Goal: Task Accomplishment & Management: Manage account settings

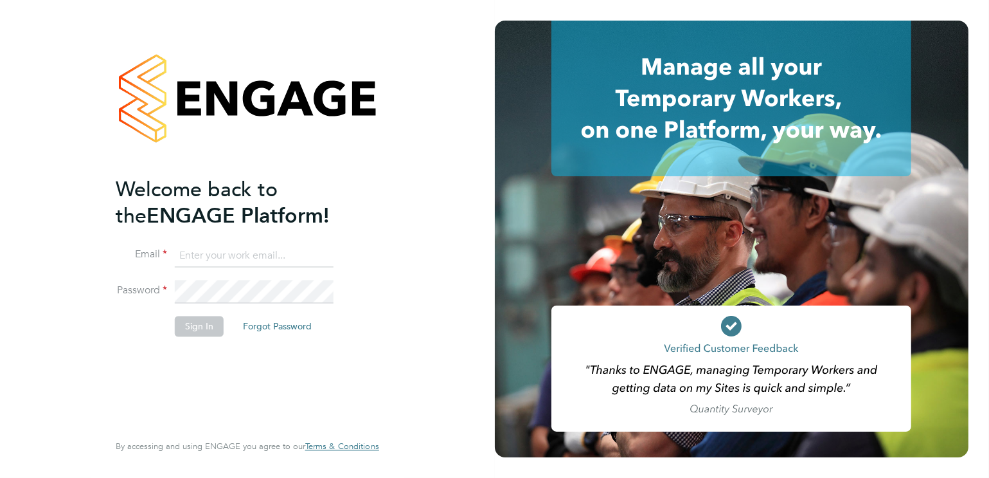
type input "aruna.jassal@wates.co.uk"
click at [188, 324] on button "Sign In" at bounding box center [199, 326] width 49 height 21
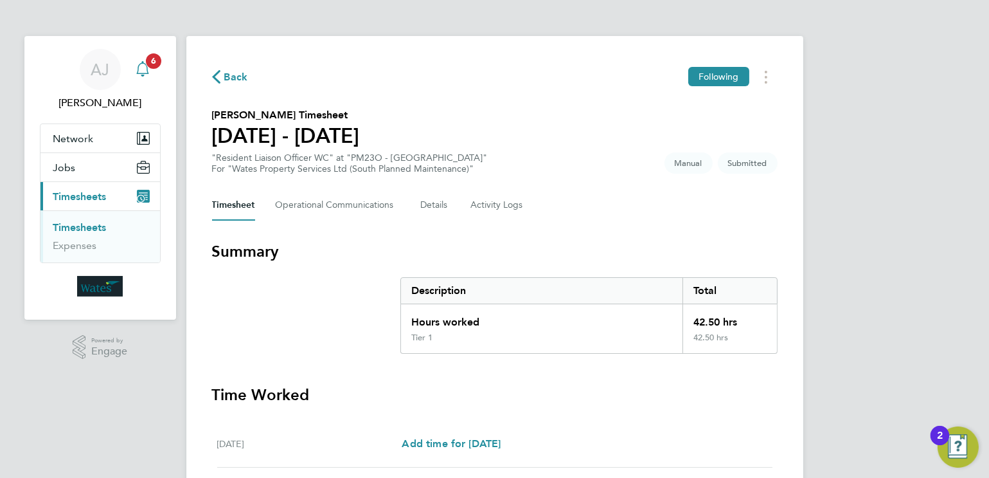
click at [145, 72] on icon "Main navigation" at bounding box center [142, 68] width 15 height 15
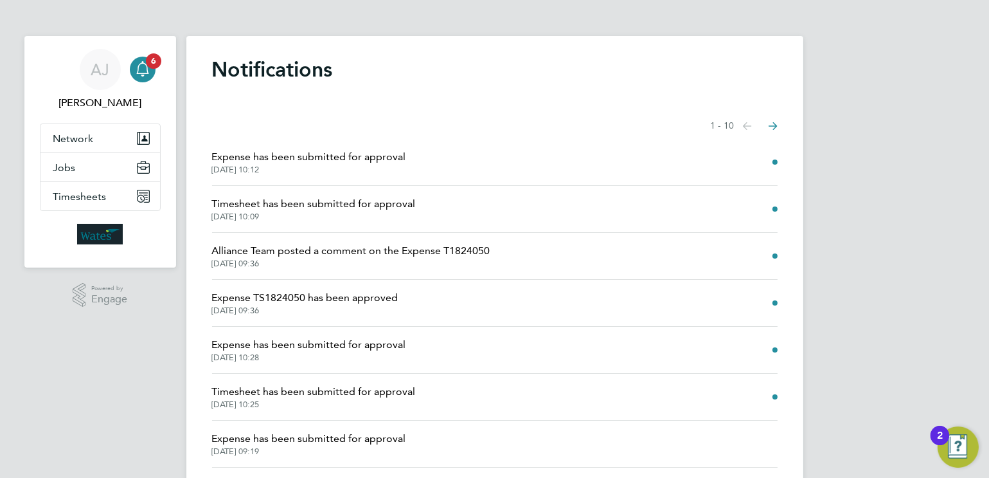
click at [337, 391] on span "Timesheet has been submitted for approval" at bounding box center [314, 391] width 204 height 15
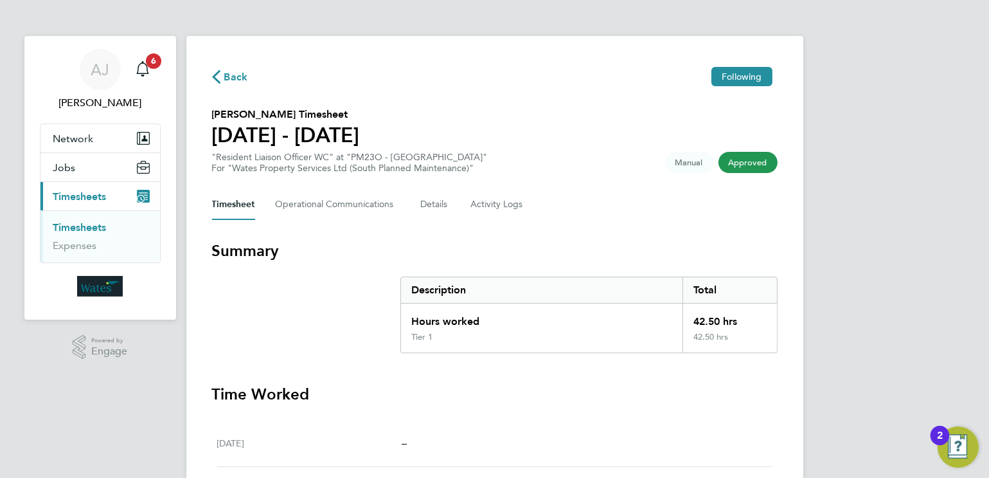
click at [213, 75] on icon "button" at bounding box center [216, 76] width 8 height 13
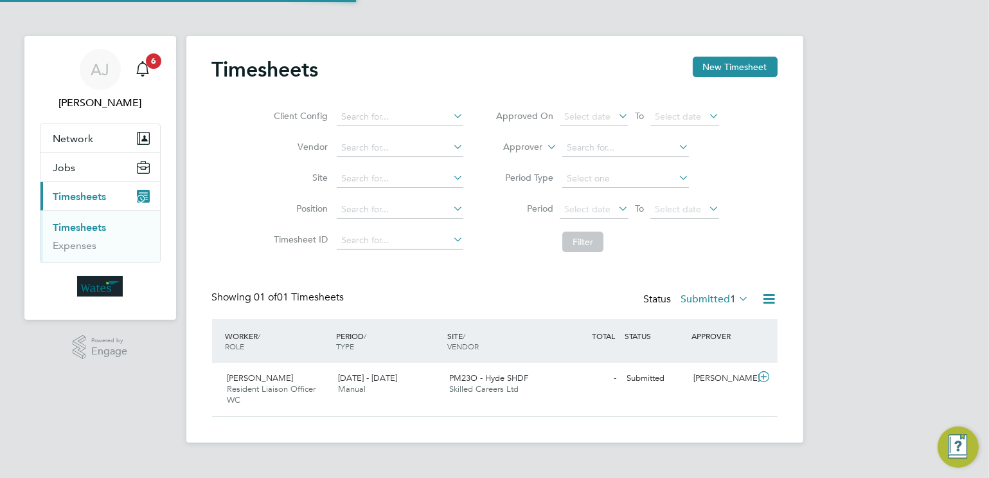
scroll to position [33, 111]
click at [643, 390] on div "Janine Ward Resident Liaison Officer WC 20 - 26 Sep 2025 20 - 26 Sep 2025 Manua…" at bounding box center [495, 389] width 566 height 53
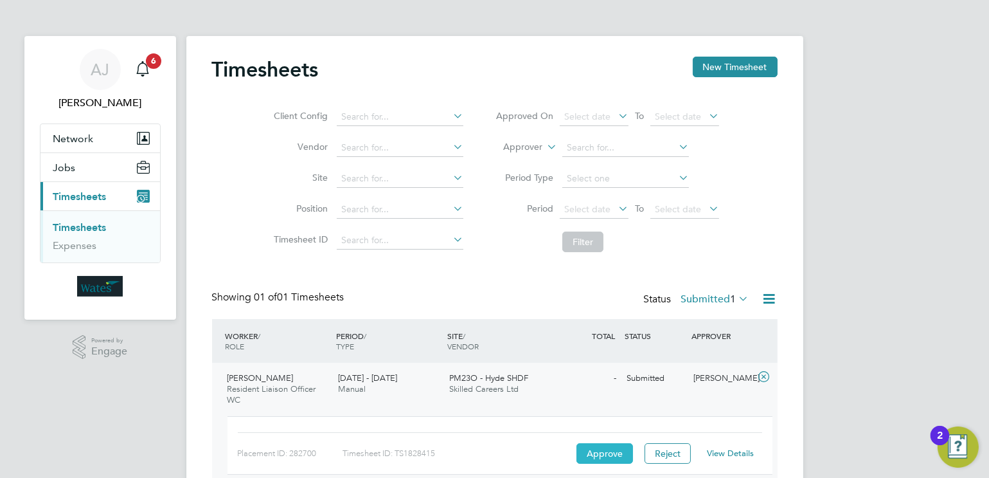
click at [597, 453] on button "Approve" at bounding box center [605, 453] width 57 height 21
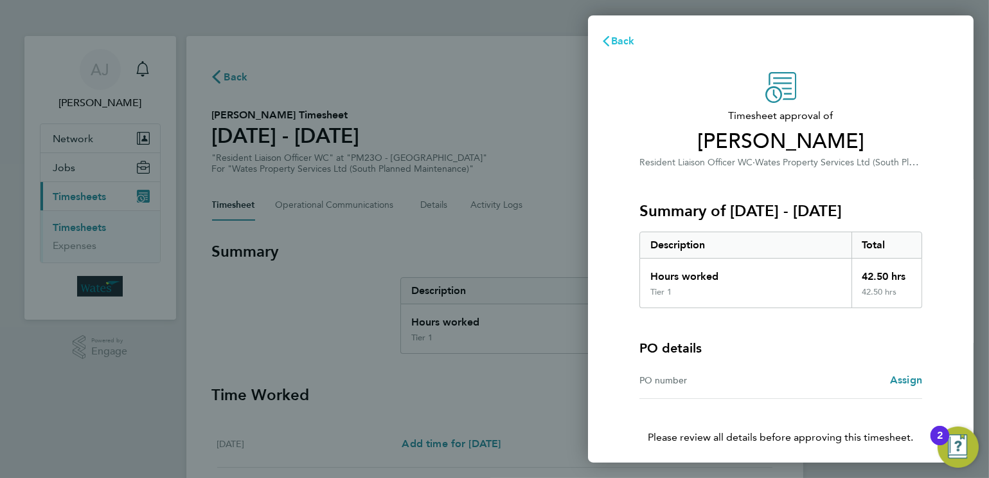
click at [620, 48] on button "Back" at bounding box center [618, 41] width 60 height 26
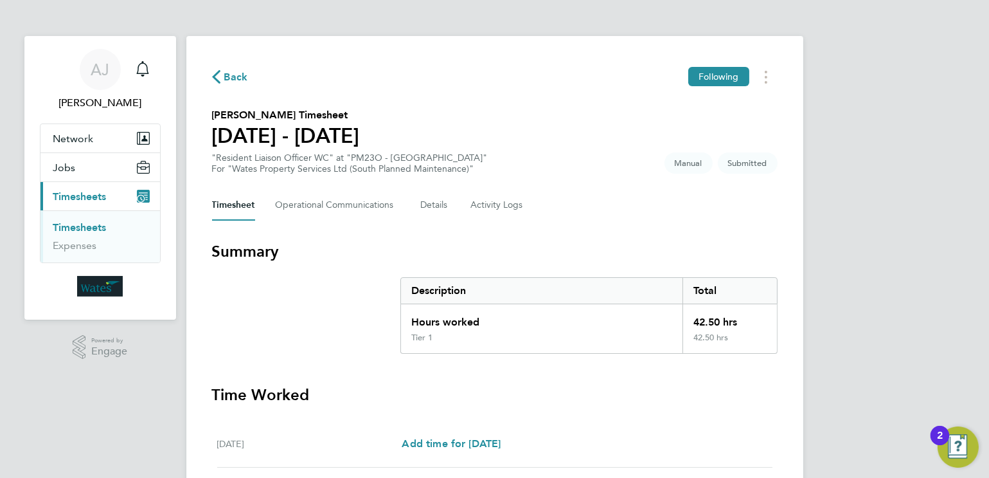
click at [767, 229] on div "Back Following [PERSON_NAME] Timesheet [DATE] - [DATE] "Resident Liaison Office…" at bounding box center [494, 477] width 617 height 883
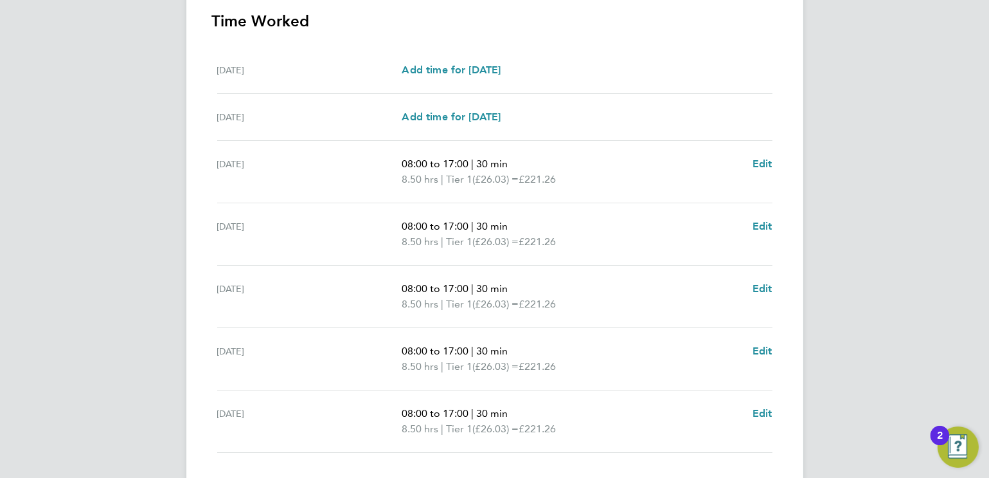
scroll to position [459, 0]
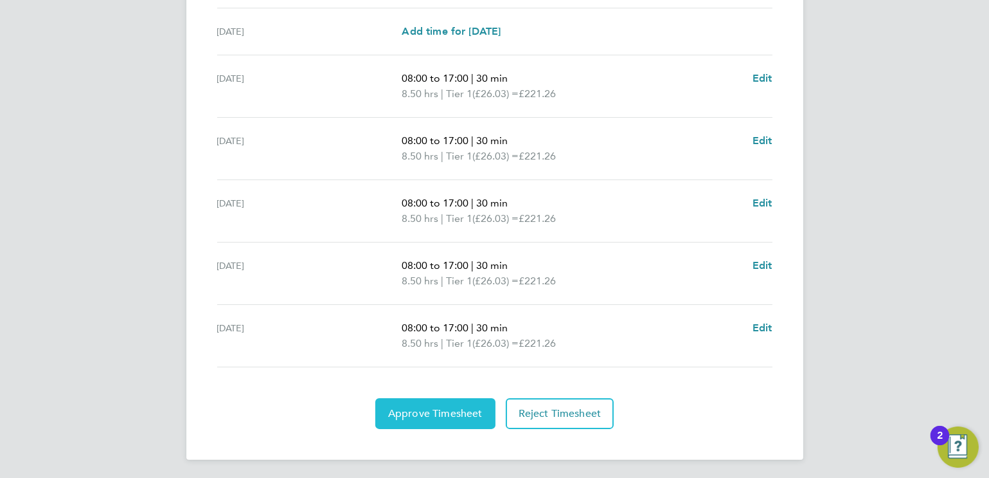
click at [434, 418] on button "Approve Timesheet" at bounding box center [435, 413] width 120 height 31
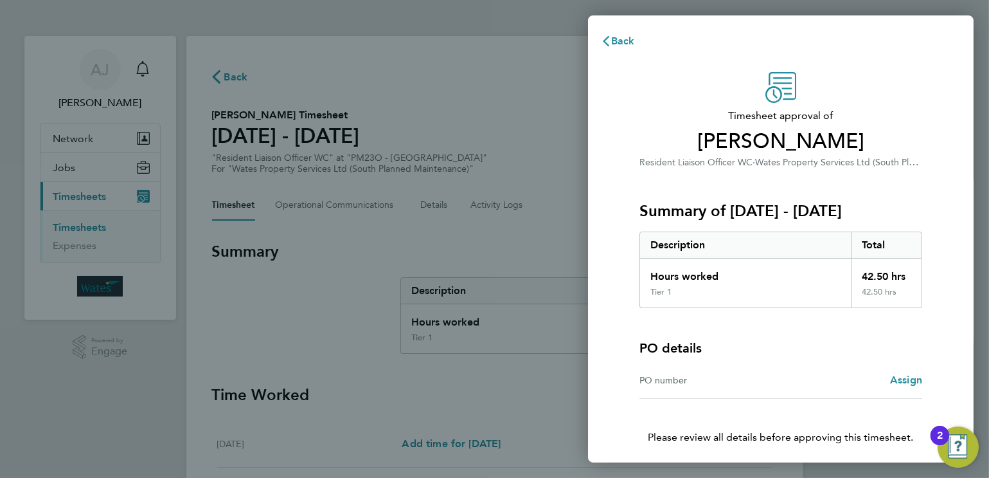
click at [922, 236] on div "Timesheet approval of [PERSON_NAME] Resident Liaison Officer WC · Wates Propert…" at bounding box center [781, 284] width 314 height 424
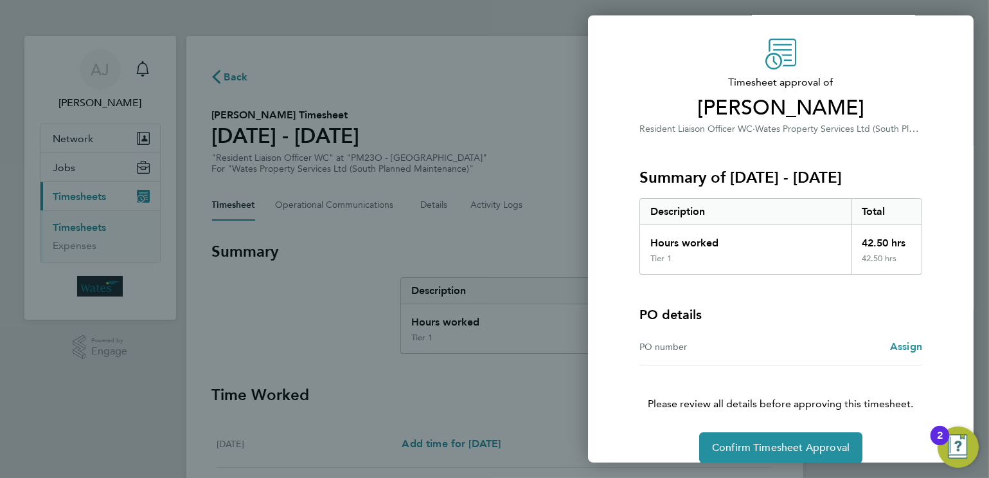
scroll to position [49, 0]
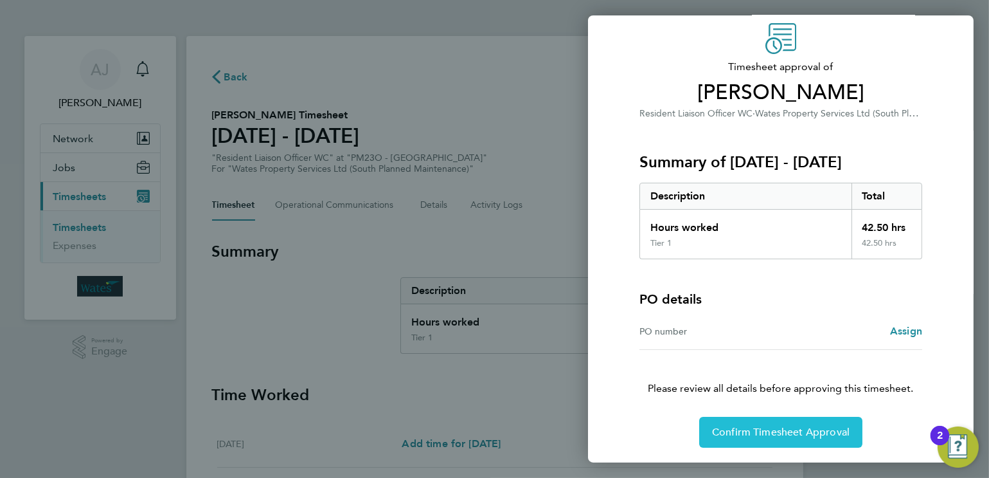
click at [753, 430] on span "Confirm Timesheet Approval" at bounding box center [781, 432] width 138 height 13
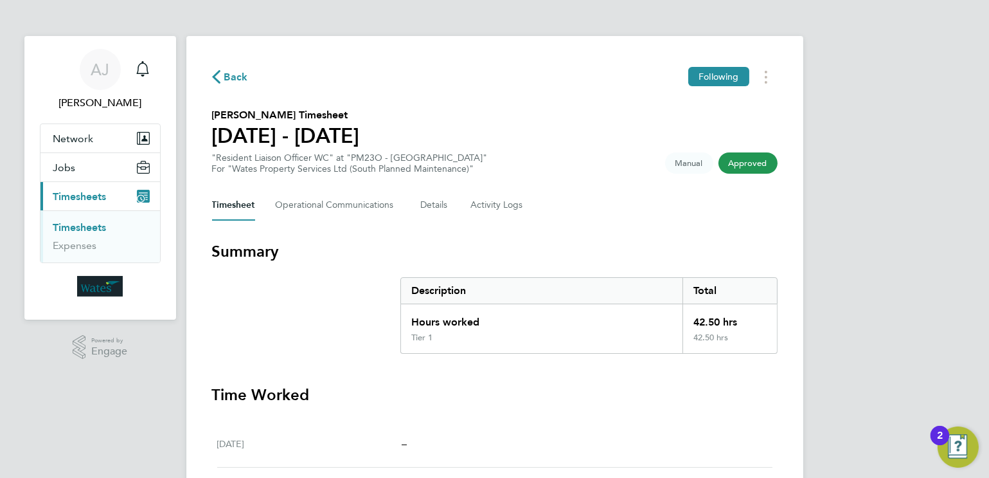
click at [956, 443] on img "Open Resource Center, 2 new notifications" at bounding box center [958, 446] width 41 height 41
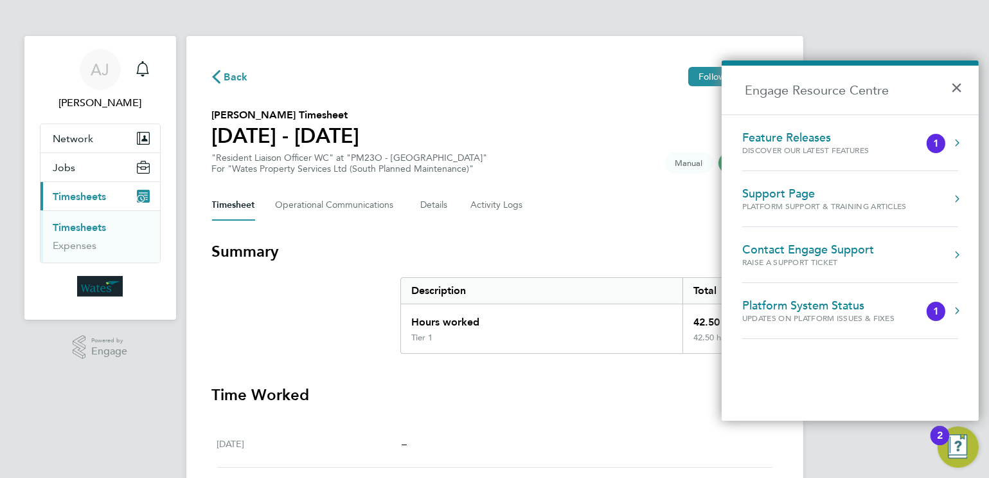
click at [939, 143] on div "1" at bounding box center [936, 143] width 6 height 0
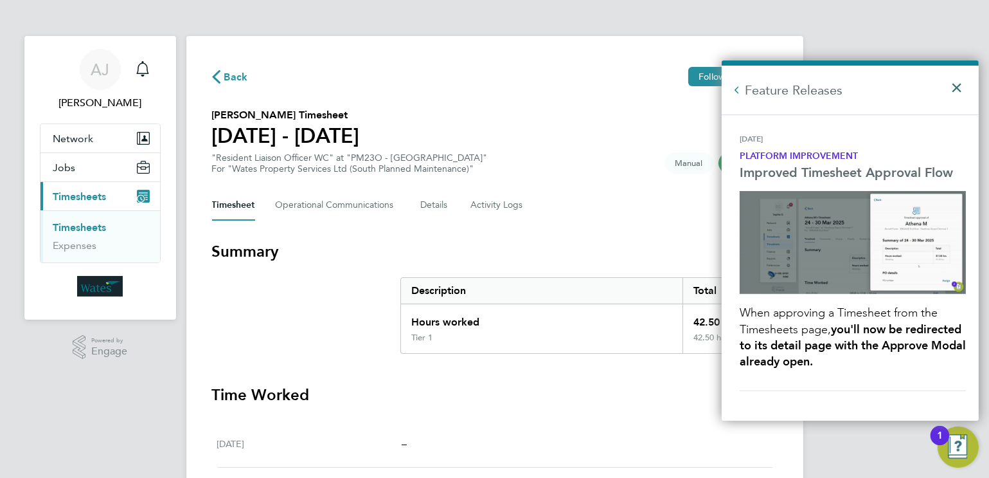
click at [964, 74] on button "×" at bounding box center [960, 83] width 19 height 28
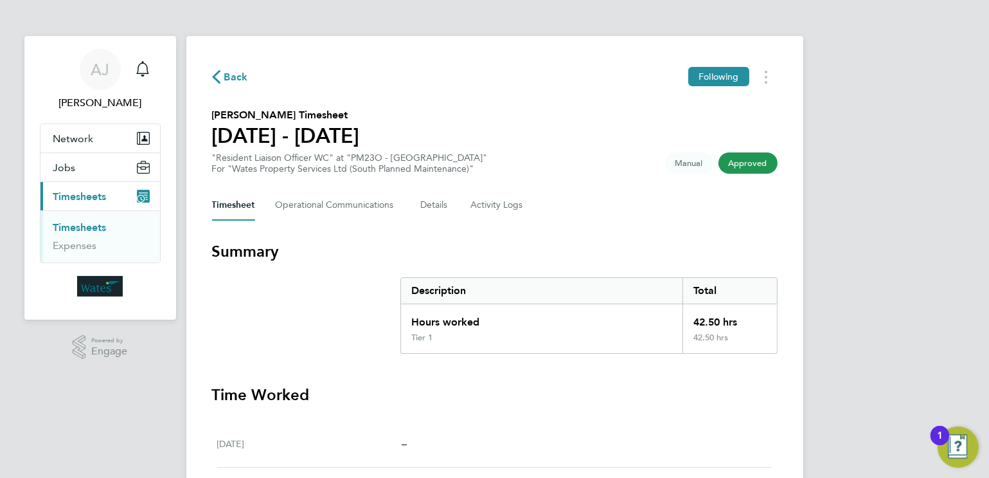
click at [961, 454] on img "Open Resource Center, 1 new notification" at bounding box center [958, 446] width 41 height 41
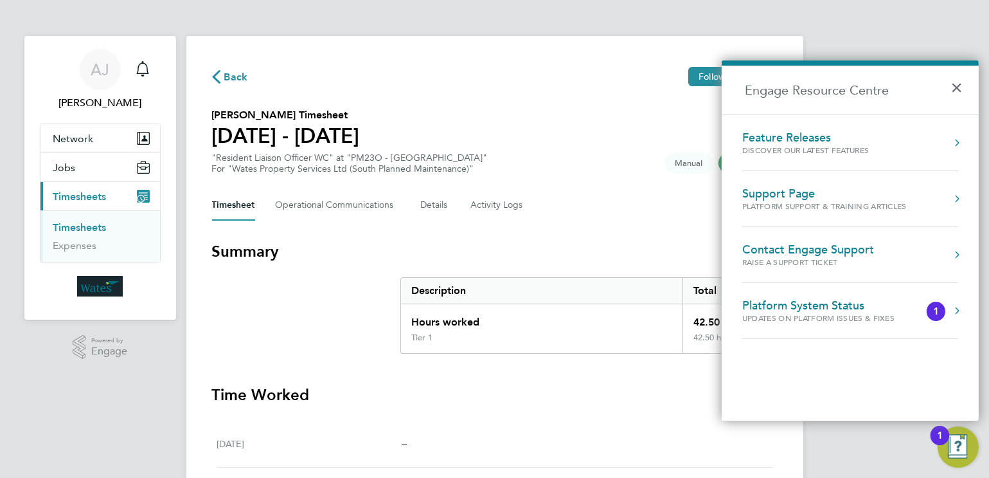
click at [870, 309] on div "Platform System Status" at bounding box center [831, 305] width 178 height 14
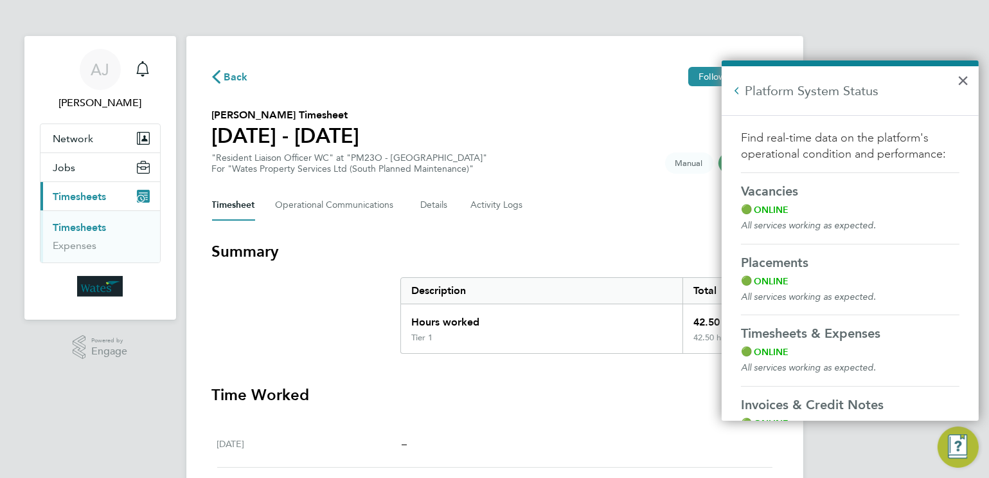
click at [972, 64] on div "Platform System Status ×" at bounding box center [850, 87] width 257 height 55
click at [962, 78] on button "×" at bounding box center [963, 80] width 12 height 21
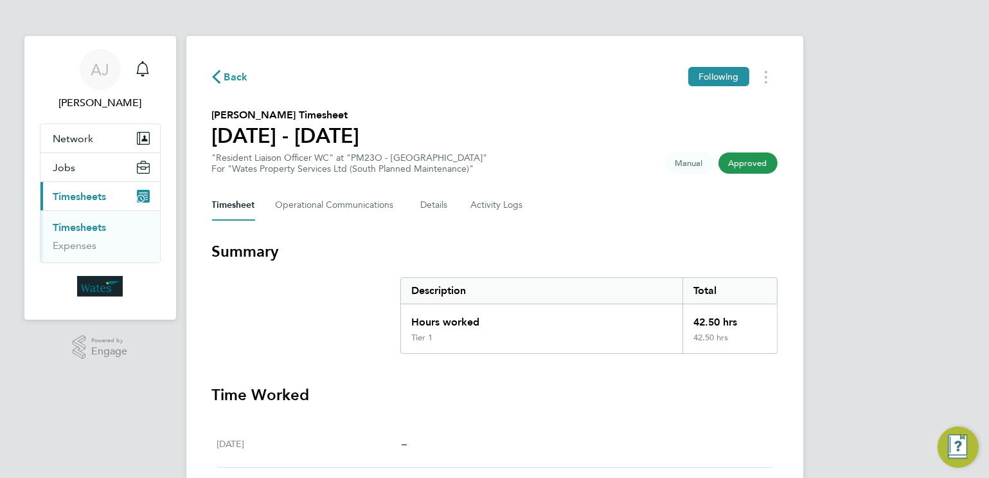
click at [82, 237] on li "Timesheets" at bounding box center [101, 230] width 96 height 18
click at [81, 242] on link "Expenses" at bounding box center [75, 245] width 44 height 12
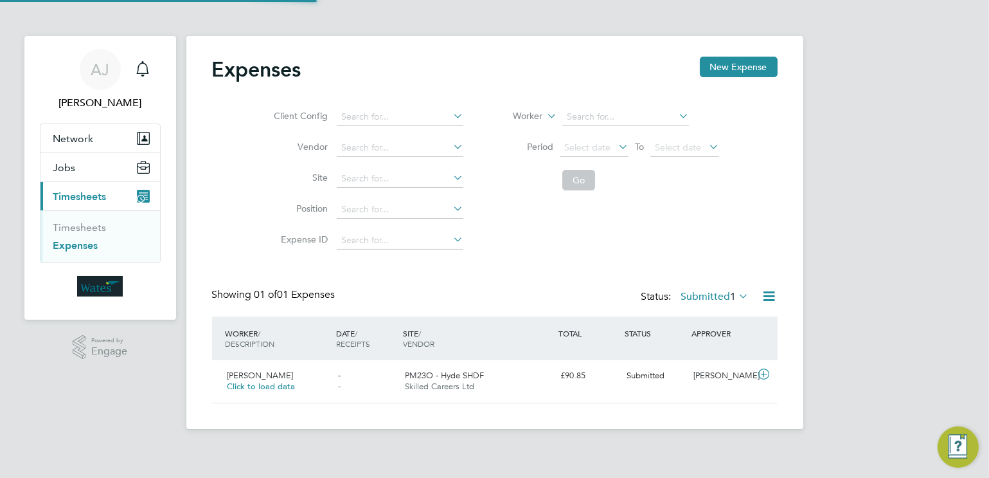
scroll to position [33, 156]
click at [689, 388] on div "[PERSON_NAME] Click to load data - - PM23O - Hyde SHDF Skilled Careers Ltd £90.…" at bounding box center [495, 381] width 566 height 42
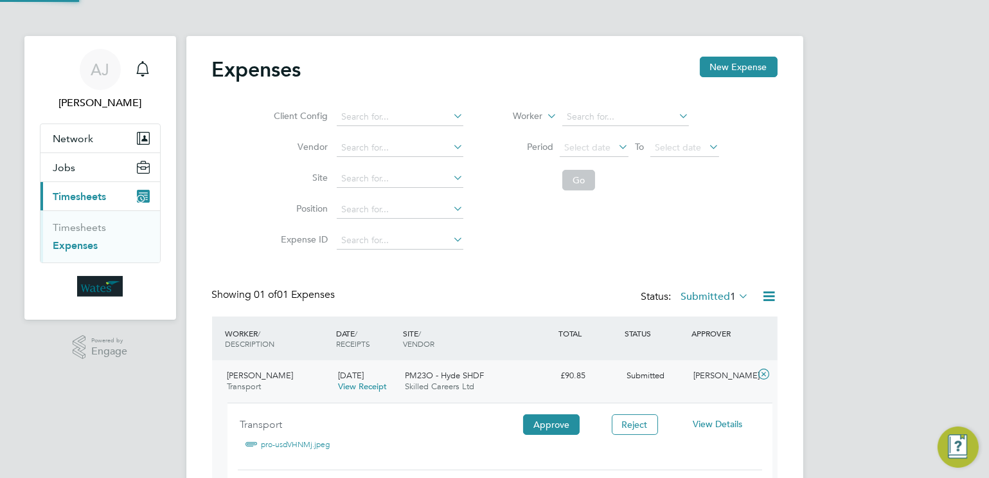
scroll to position [41, 231]
click at [545, 415] on button "Approve" at bounding box center [551, 424] width 57 height 21
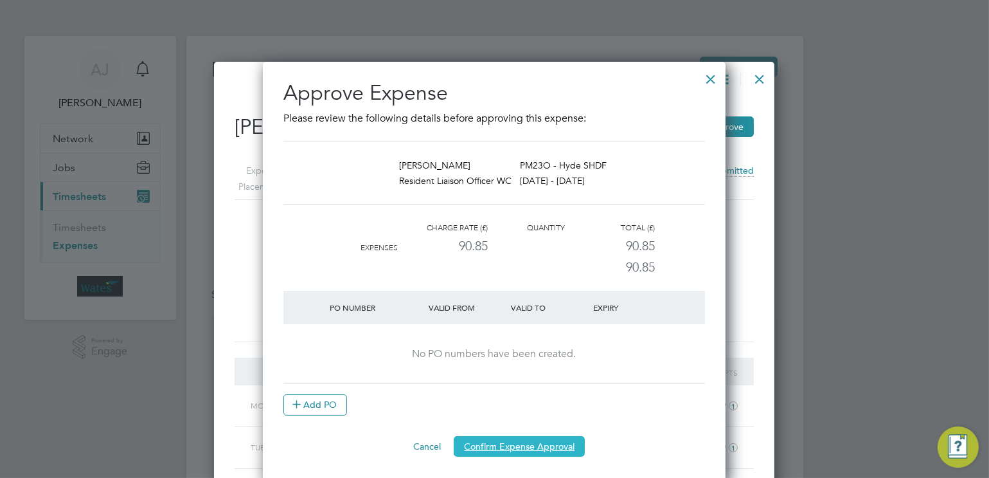
click at [501, 453] on button "Confirm Expense Approval" at bounding box center [519, 446] width 131 height 21
